Goal: Task Accomplishment & Management: Complete application form

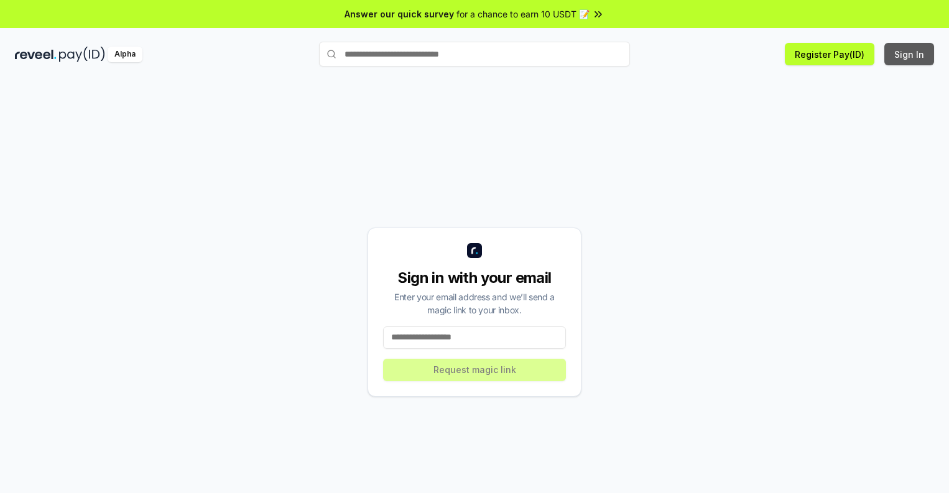
click at [910, 54] on button "Sign In" at bounding box center [910, 54] width 50 height 22
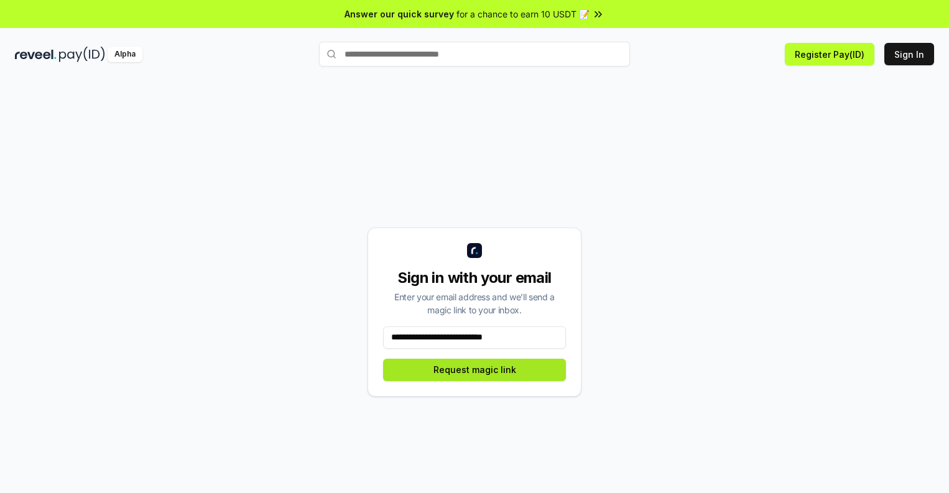
type input "**********"
click at [475, 370] on button "Request magic link" at bounding box center [474, 370] width 183 height 22
